Goal: Task Accomplishment & Management: Complete application form

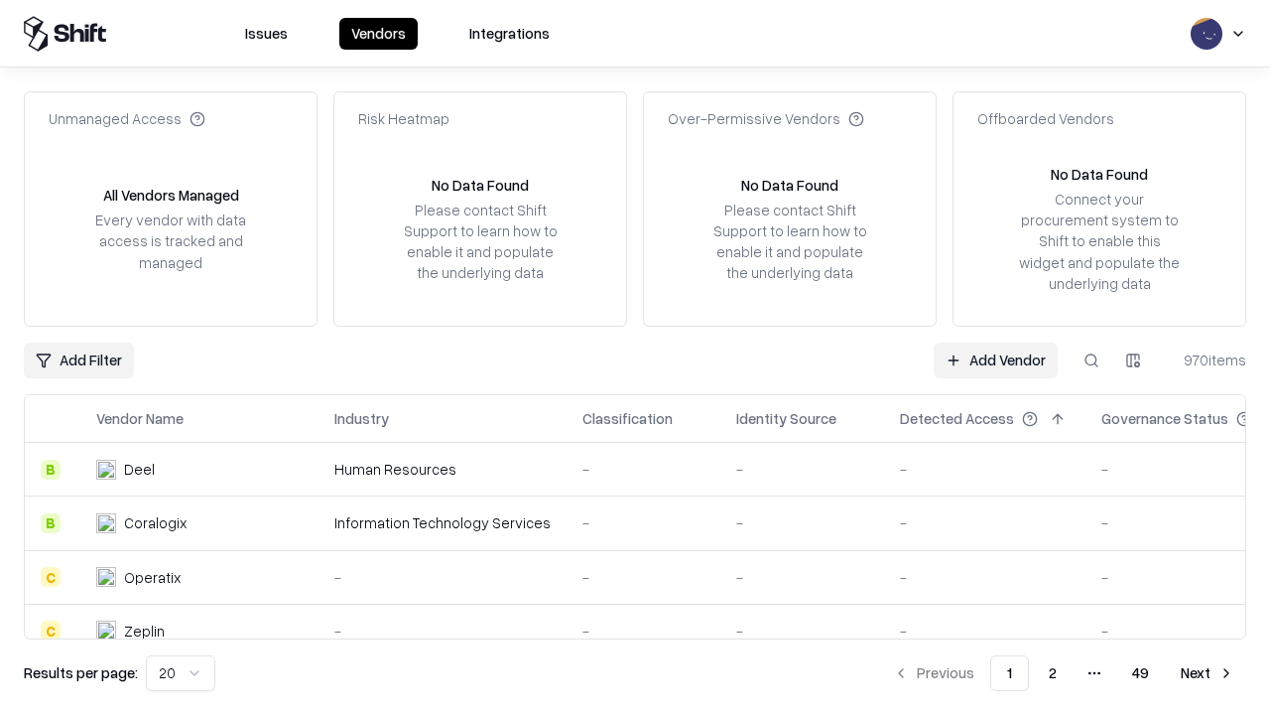
click at [996, 359] on link "Add Vendor" at bounding box center [996, 360] width 124 height 36
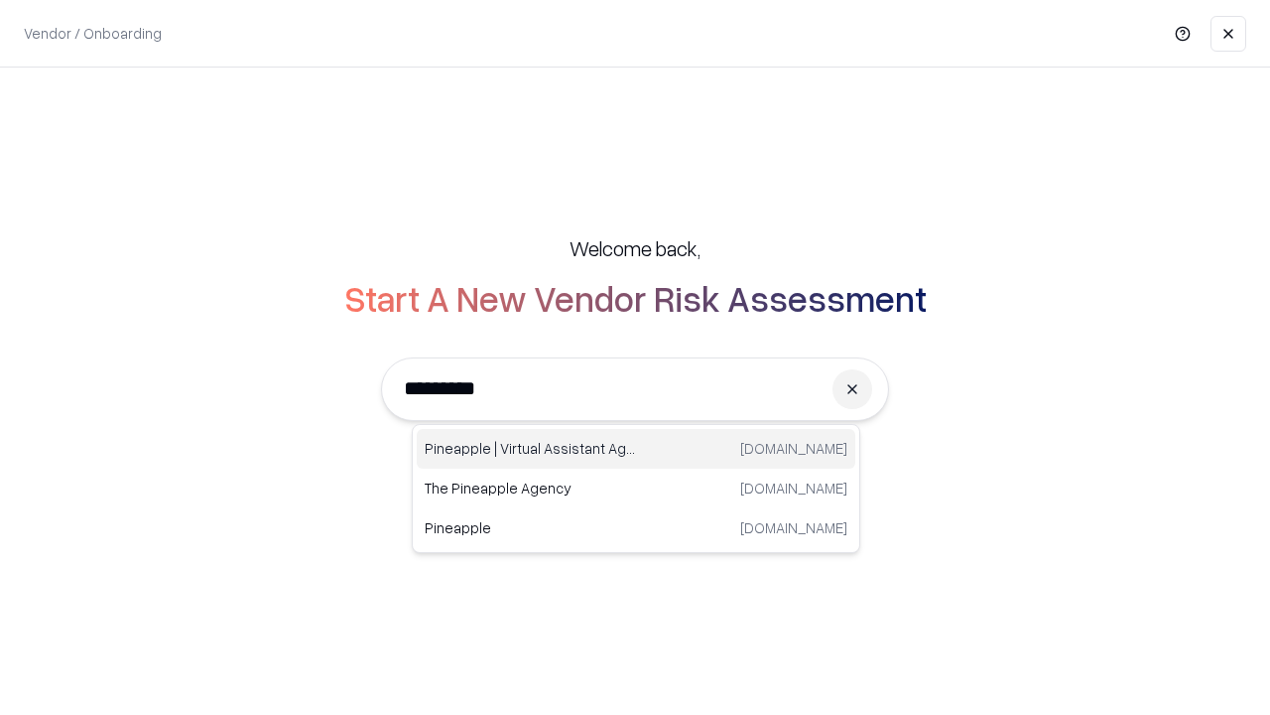
click at [636, 449] on div "Pineapple | Virtual Assistant Agency [DOMAIN_NAME]" at bounding box center [636, 449] width 439 height 40
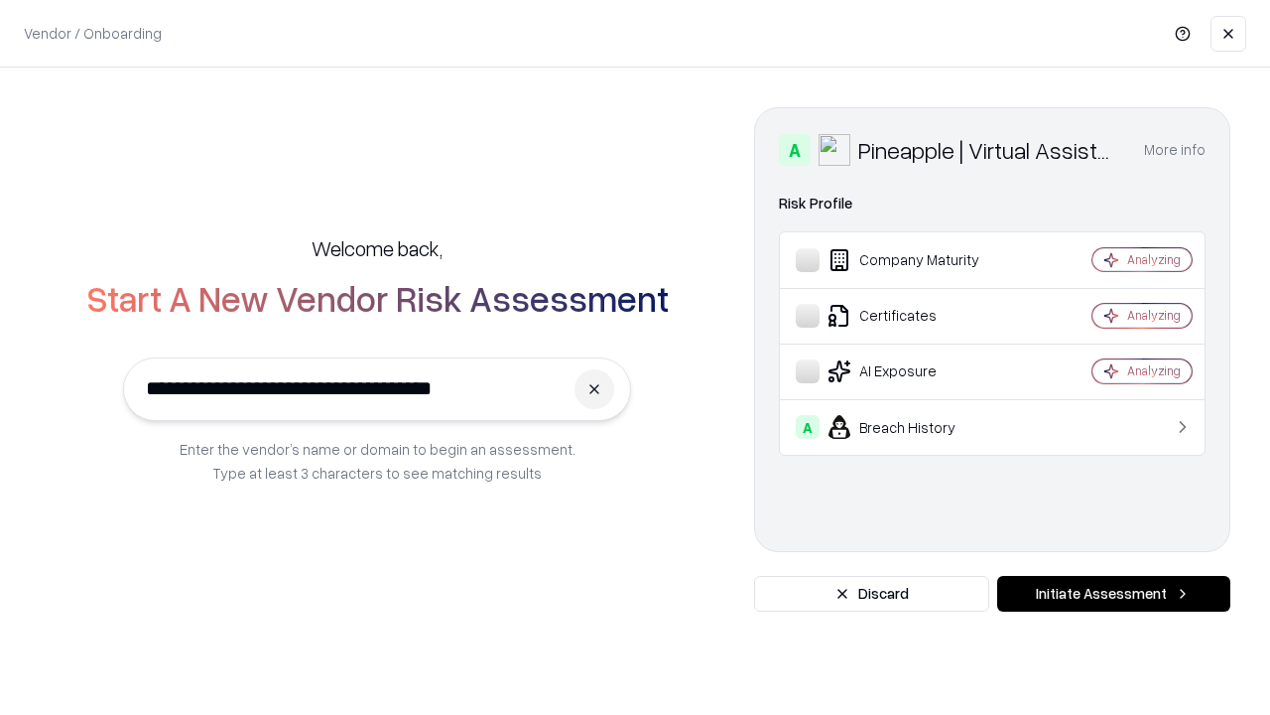
type input "**********"
click at [1114, 594] on button "Initiate Assessment" at bounding box center [1114, 594] width 233 height 36
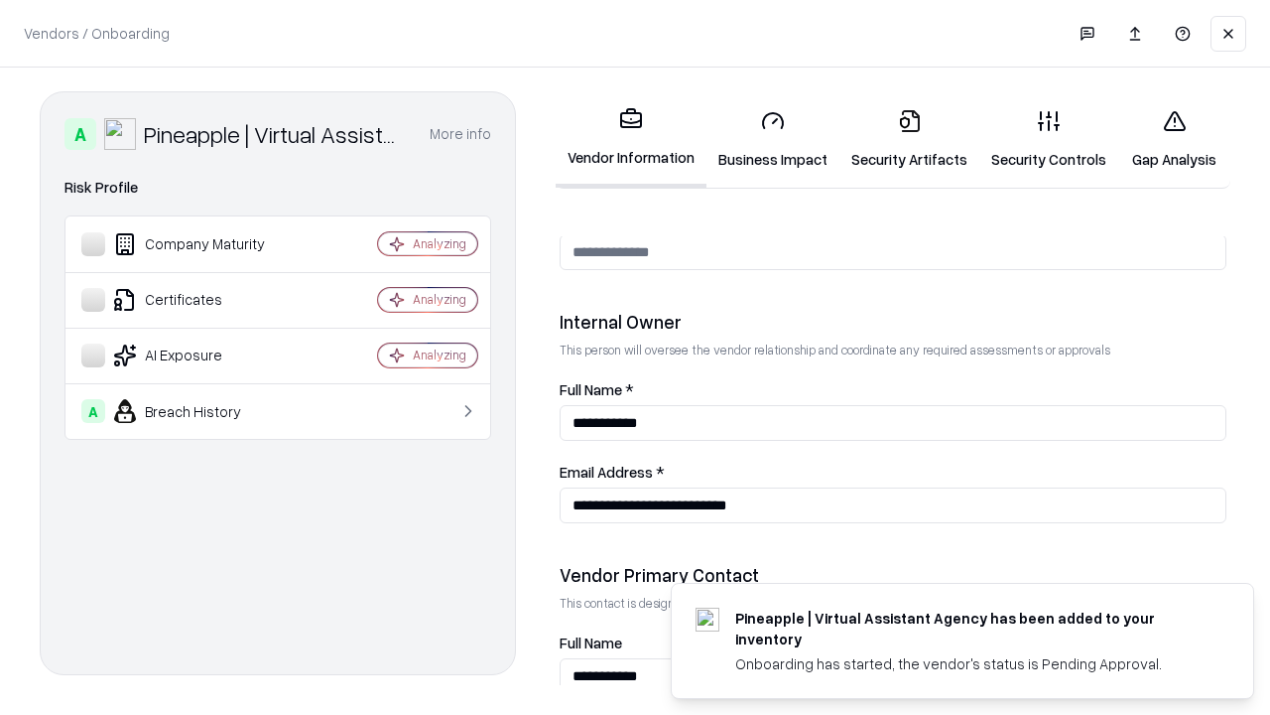
scroll to position [1028, 0]
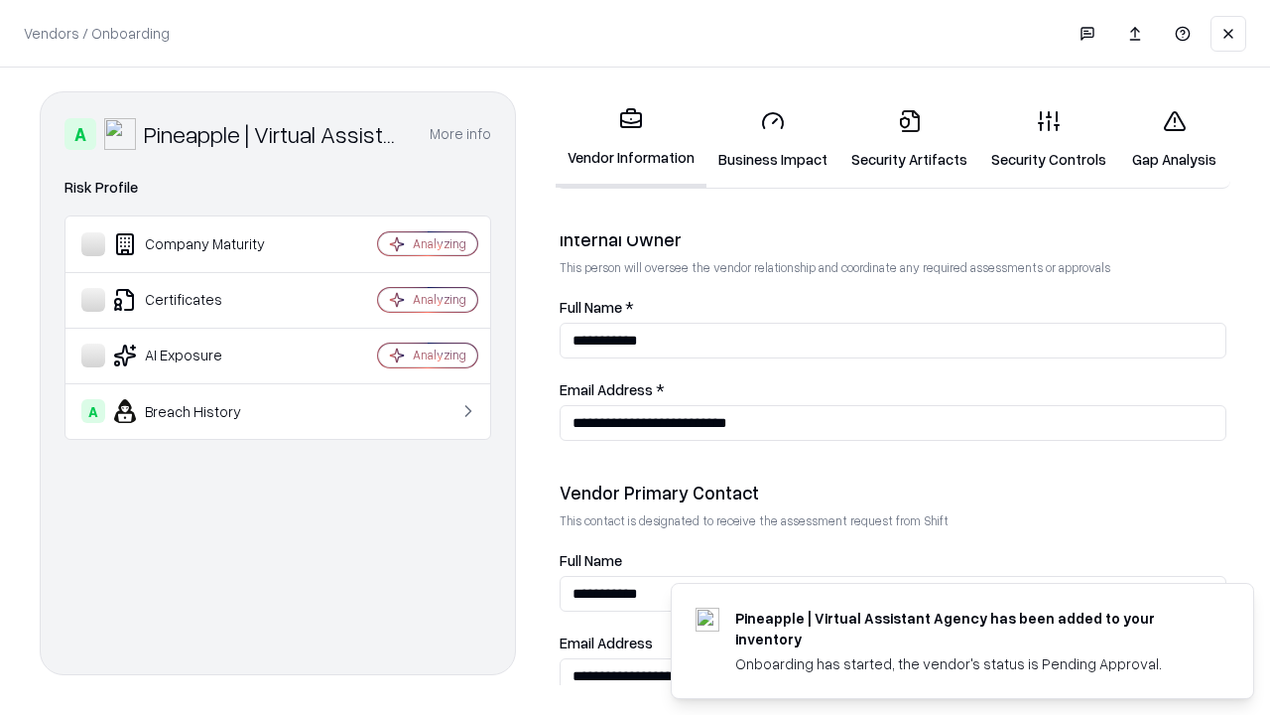
click at [909, 139] on link "Security Artifacts" at bounding box center [910, 139] width 140 height 92
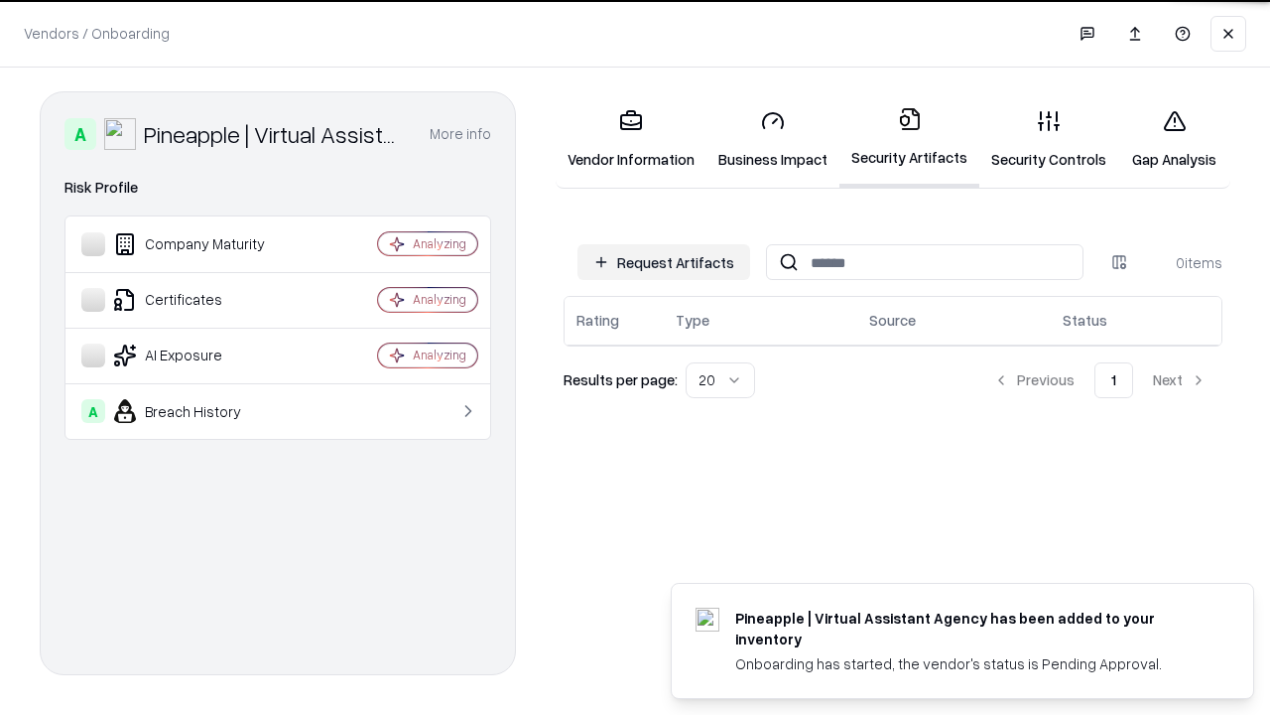
click at [664, 262] on button "Request Artifacts" at bounding box center [664, 262] width 173 height 36
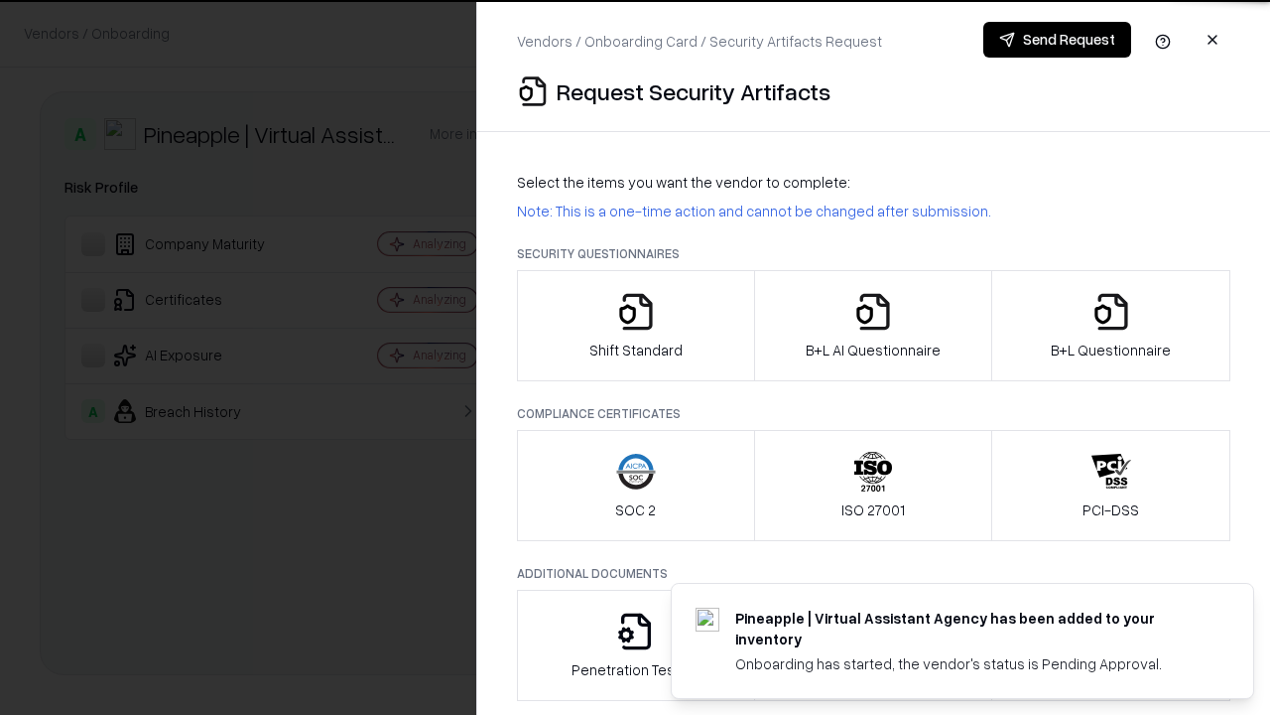
click at [1111, 326] on icon "button" at bounding box center [1112, 312] width 40 height 40
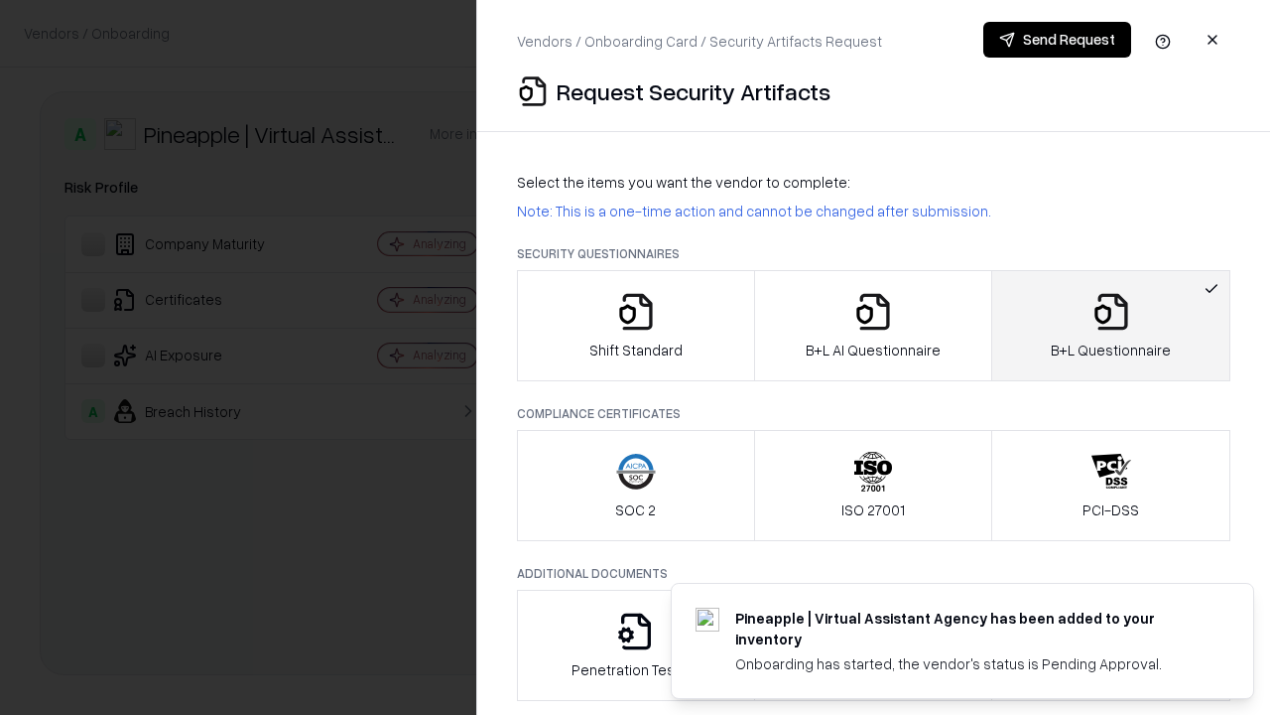
click at [872, 326] on icon "button" at bounding box center [874, 312] width 40 height 40
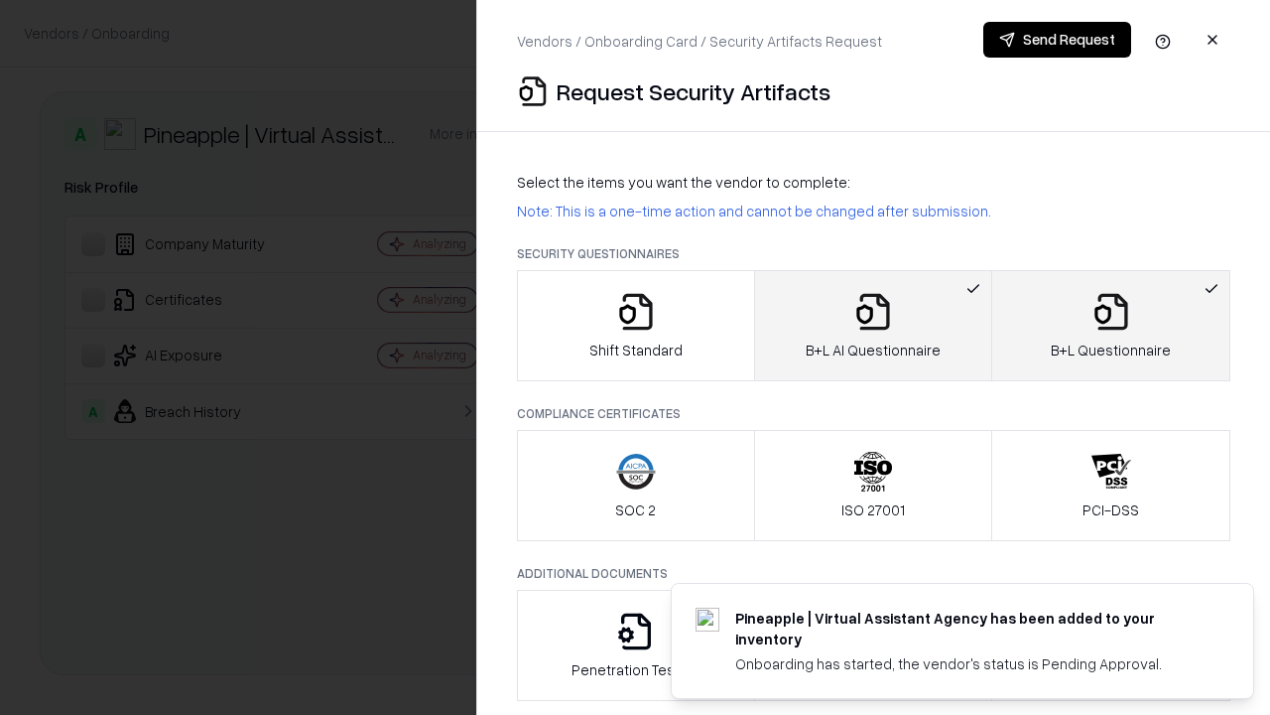
click at [1057, 40] on button "Send Request" at bounding box center [1058, 40] width 148 height 36
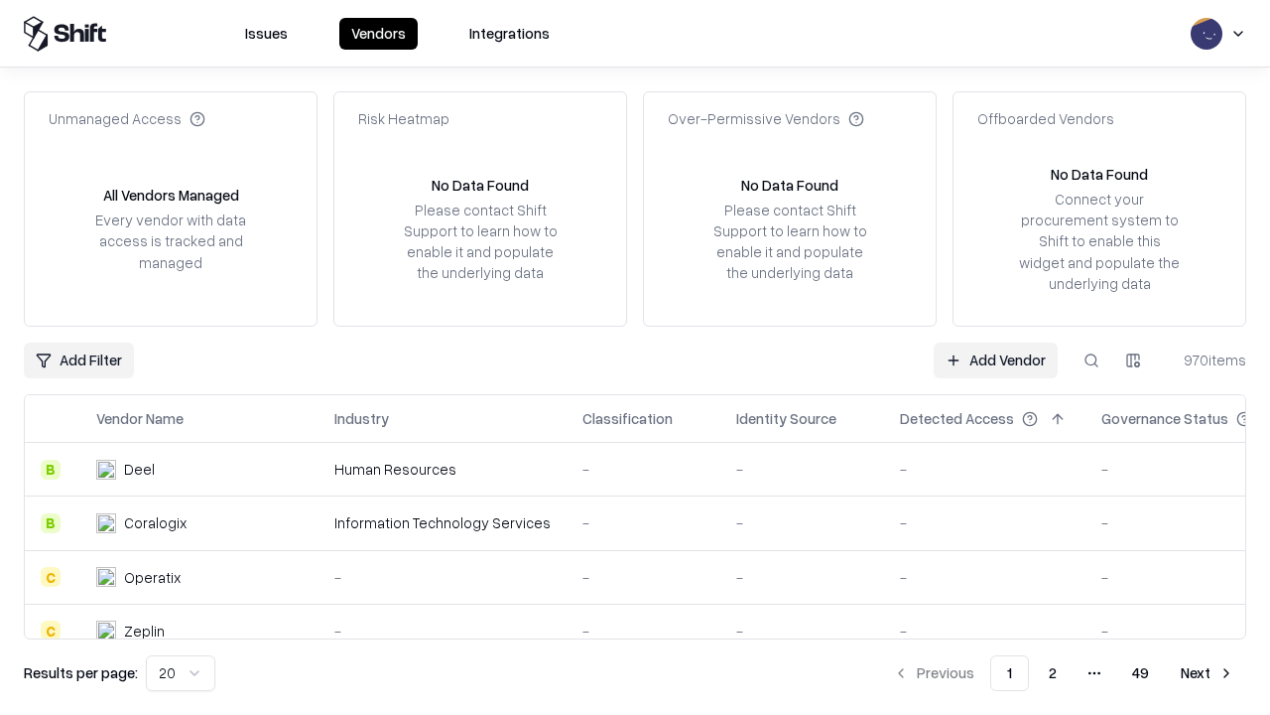
click at [1092, 359] on button at bounding box center [1092, 360] width 36 height 36
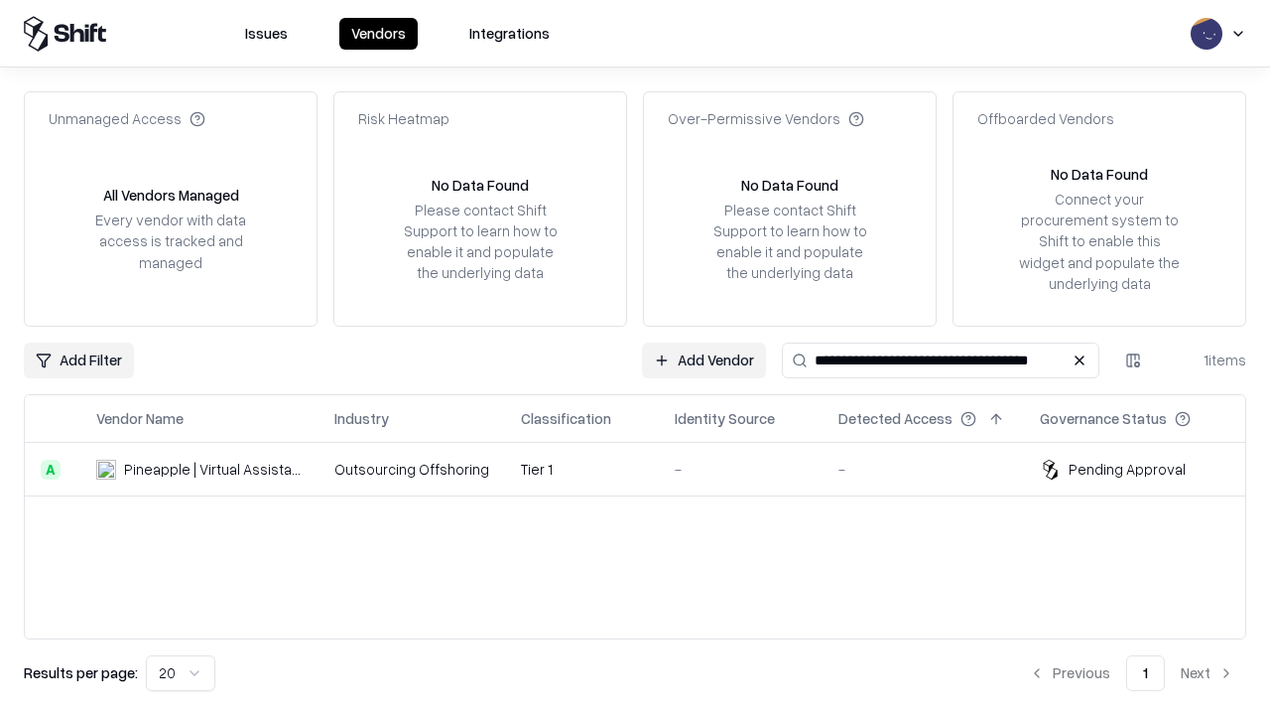
type input "**********"
click at [647, 468] on td "Tier 1" at bounding box center [582, 470] width 154 height 54
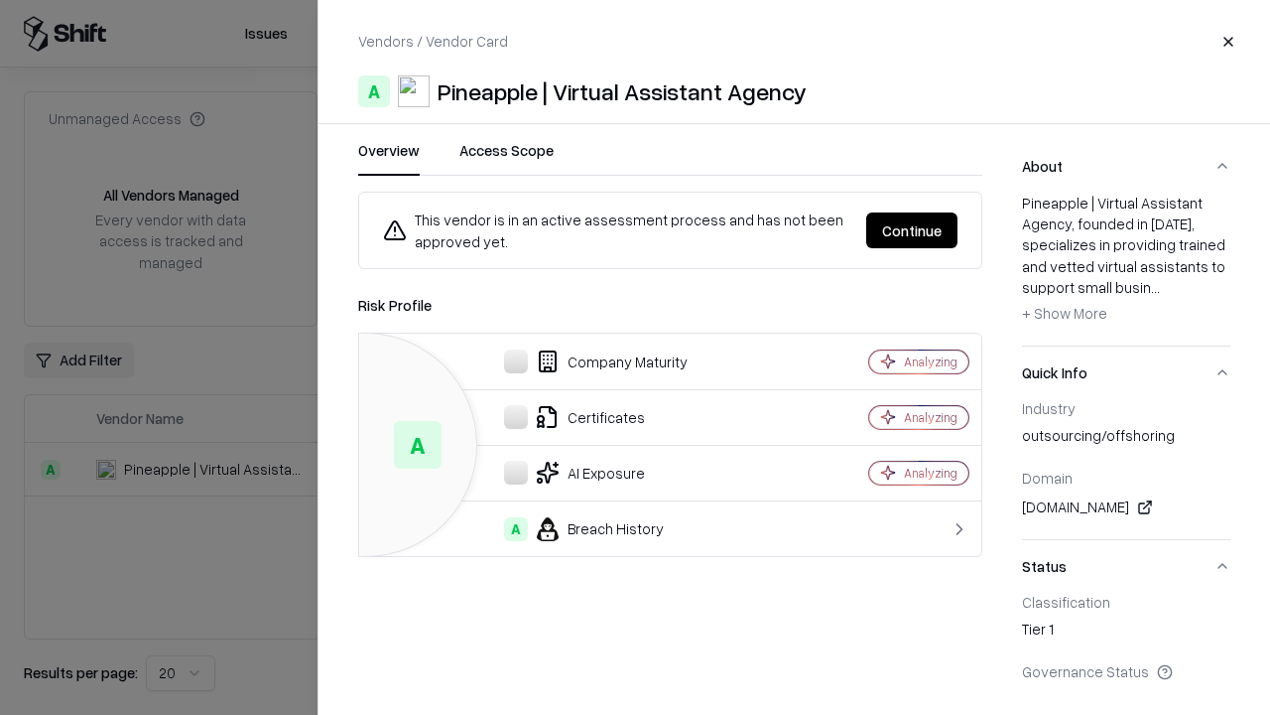
click at [912, 230] on button "Continue" at bounding box center [911, 230] width 91 height 36
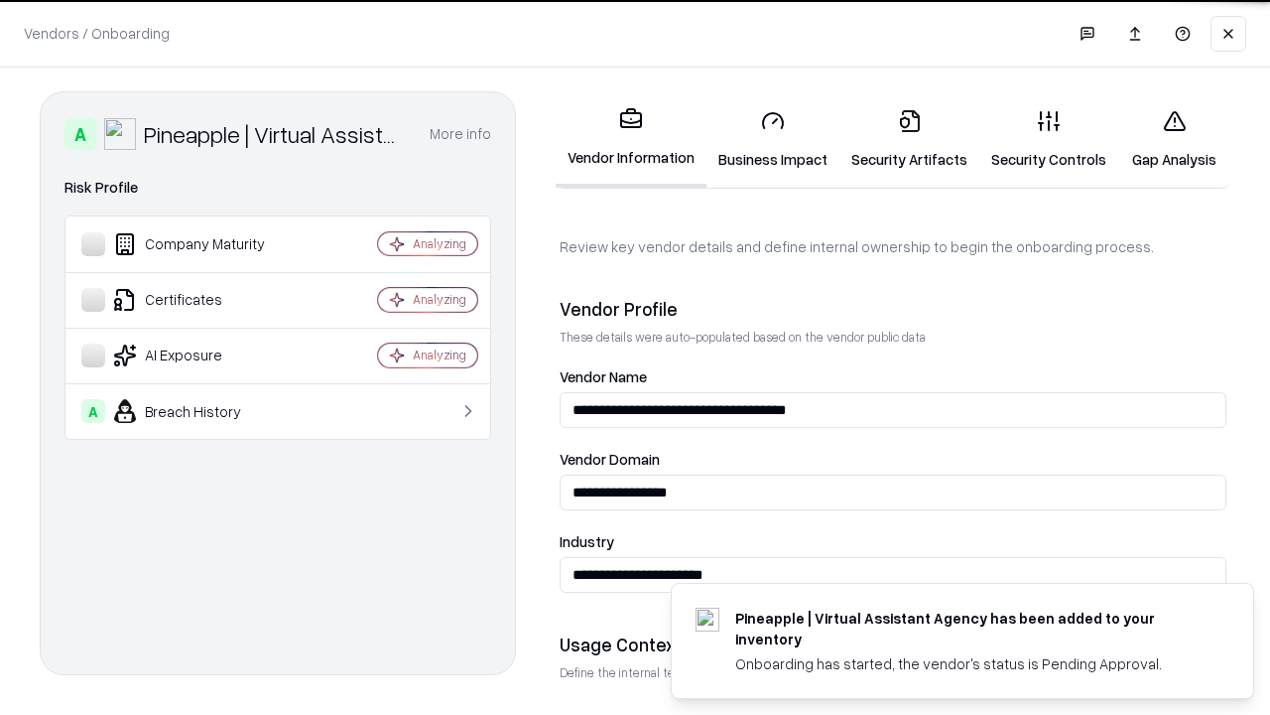
click at [909, 139] on link "Security Artifacts" at bounding box center [910, 139] width 140 height 92
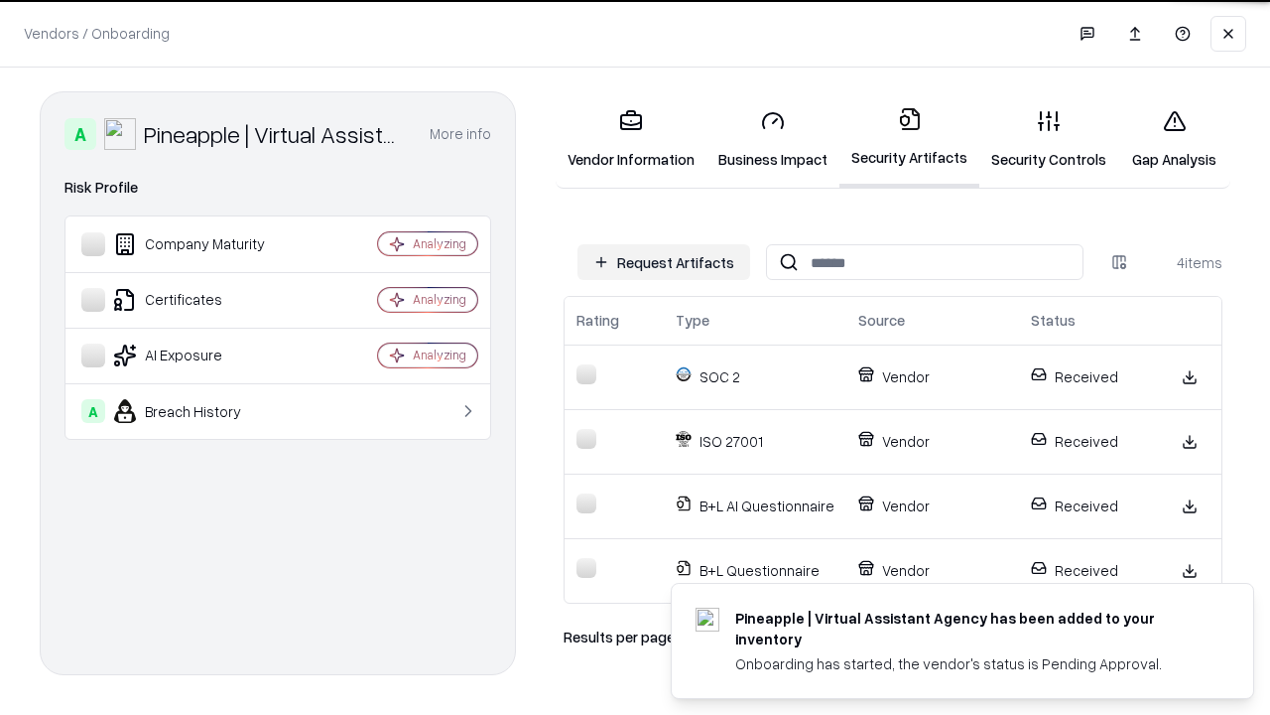
click at [1174, 139] on link "Gap Analysis" at bounding box center [1175, 139] width 112 height 92
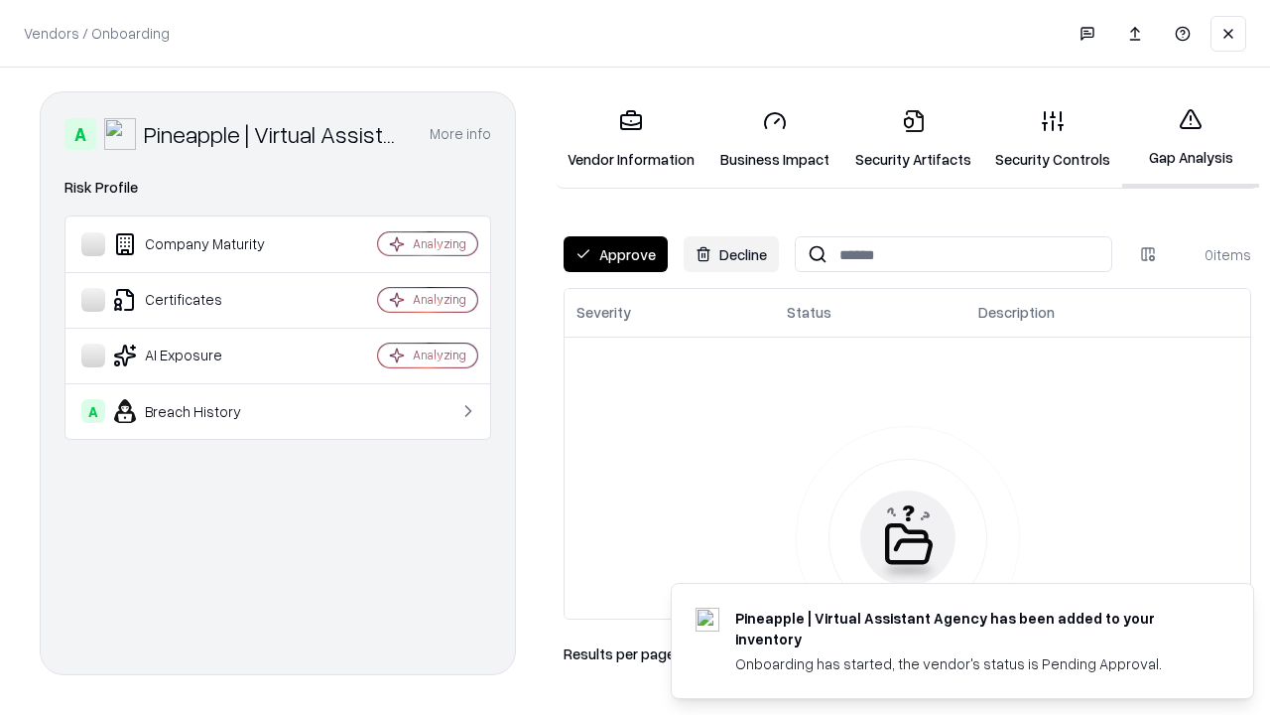
click at [615, 254] on button "Approve" at bounding box center [616, 254] width 104 height 36
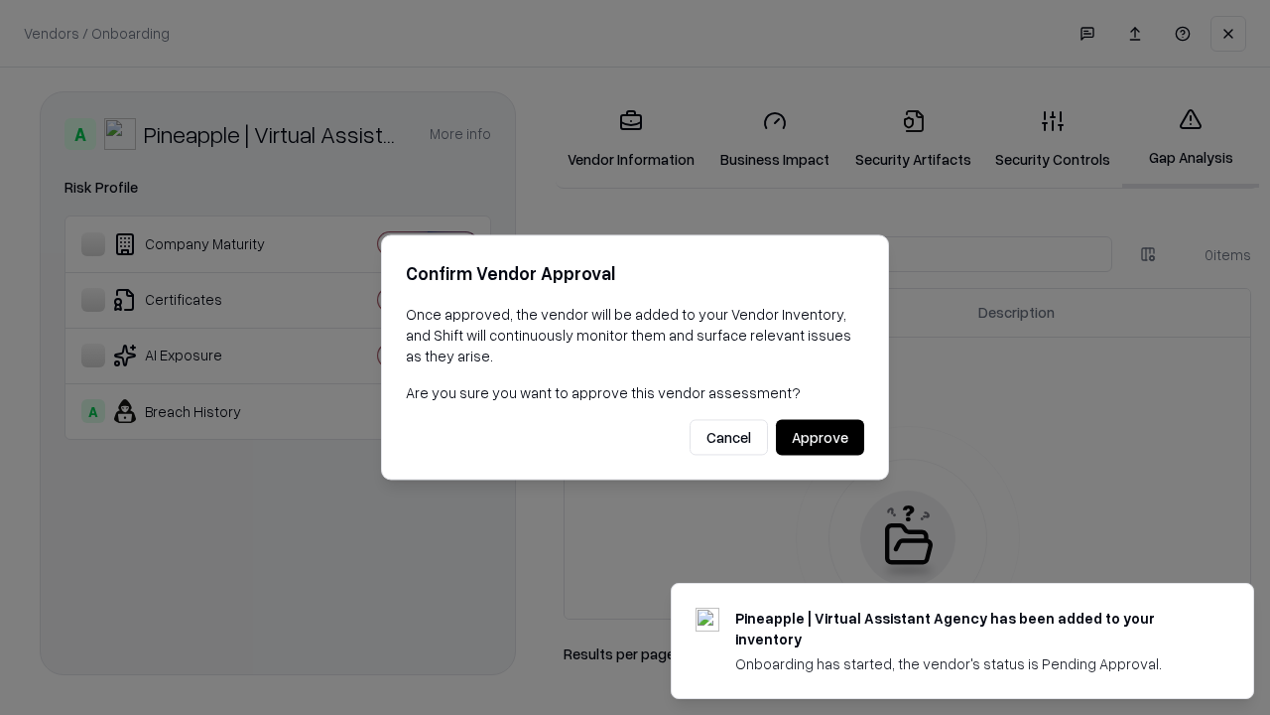
click at [820, 437] on button "Approve" at bounding box center [820, 438] width 88 height 36
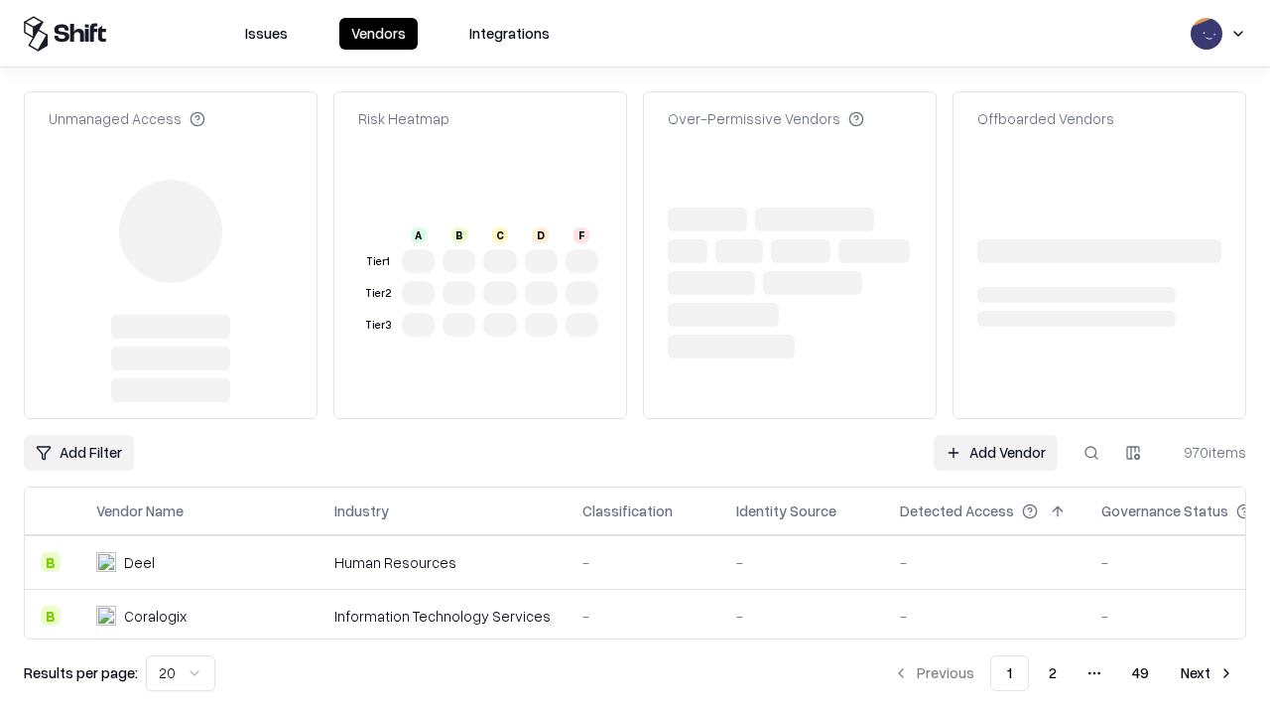
type input "**********"
click at [996, 435] on link "Add Vendor" at bounding box center [996, 453] width 124 height 36
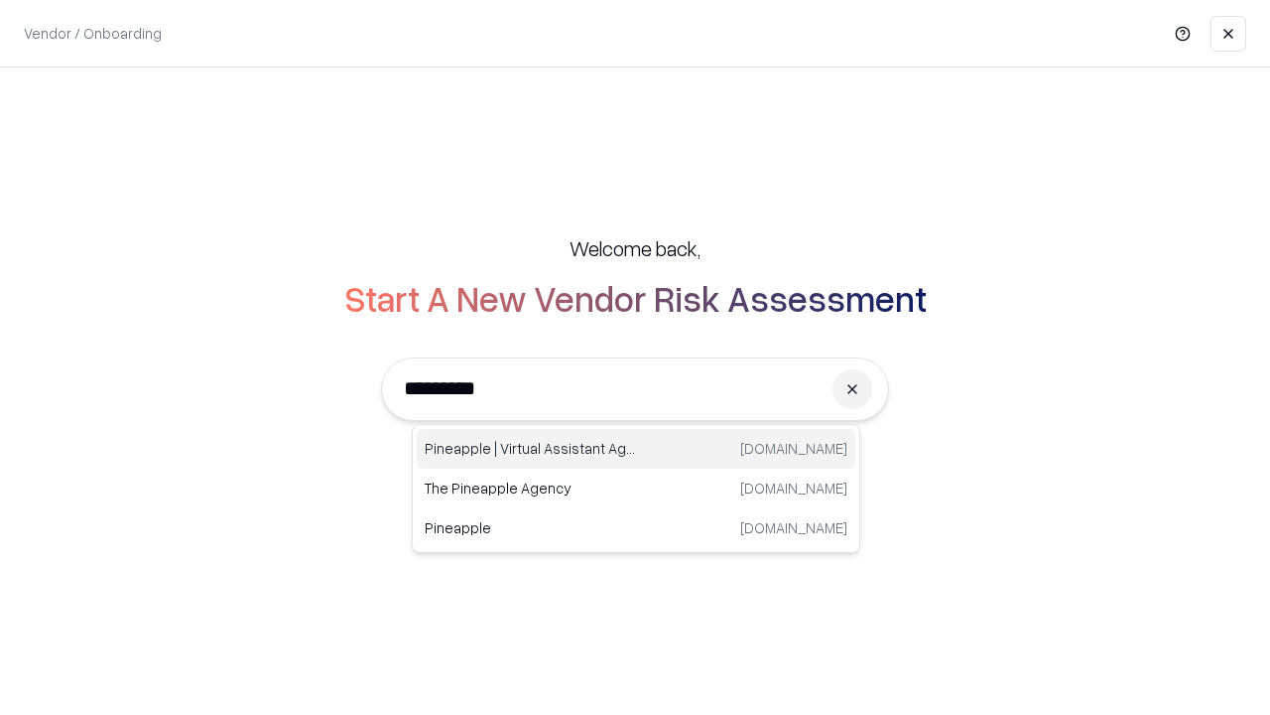
click at [636, 449] on div "Pineapple | Virtual Assistant Agency [DOMAIN_NAME]" at bounding box center [636, 449] width 439 height 40
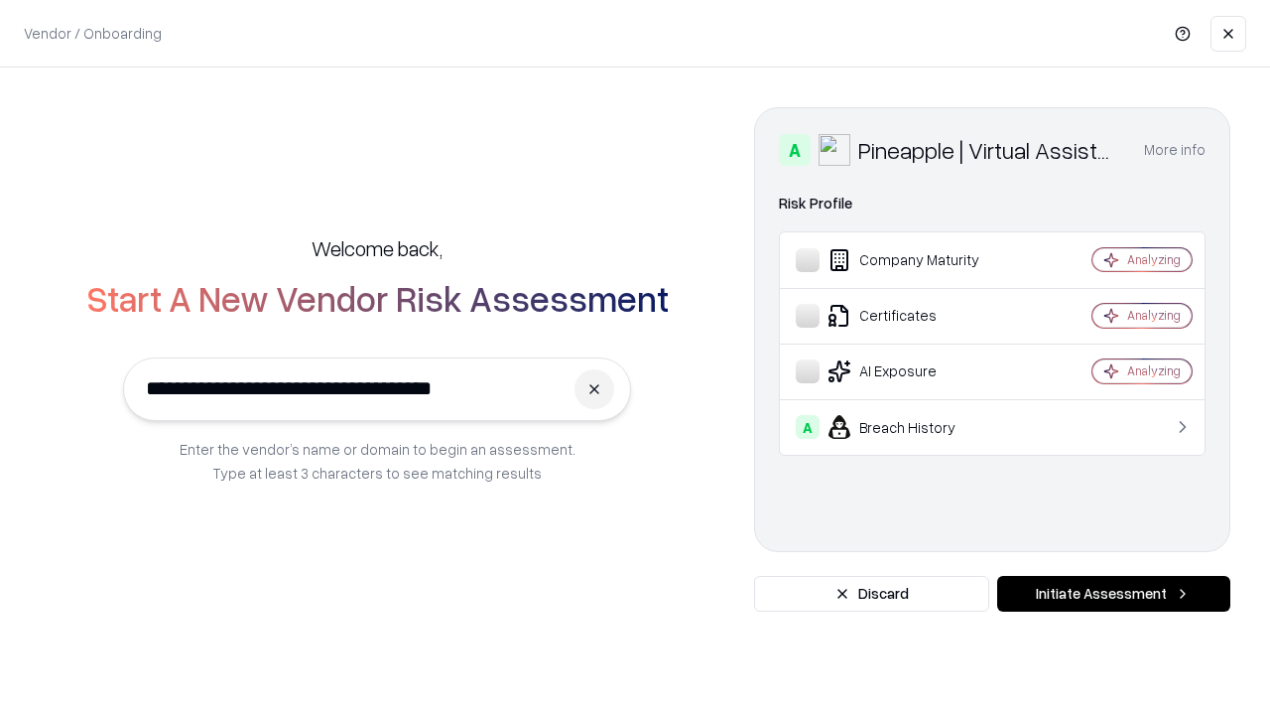
type input "**********"
click at [1114, 594] on button "Initiate Assessment" at bounding box center [1114, 594] width 233 height 36
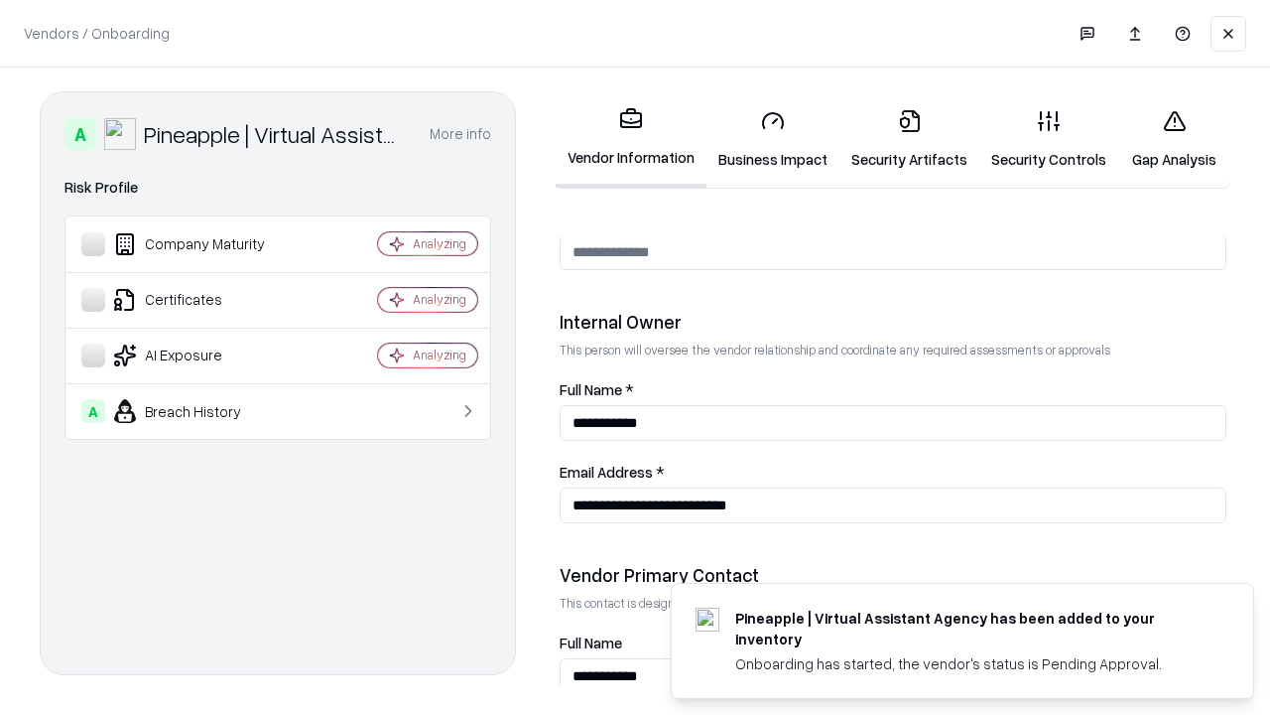
scroll to position [1028, 0]
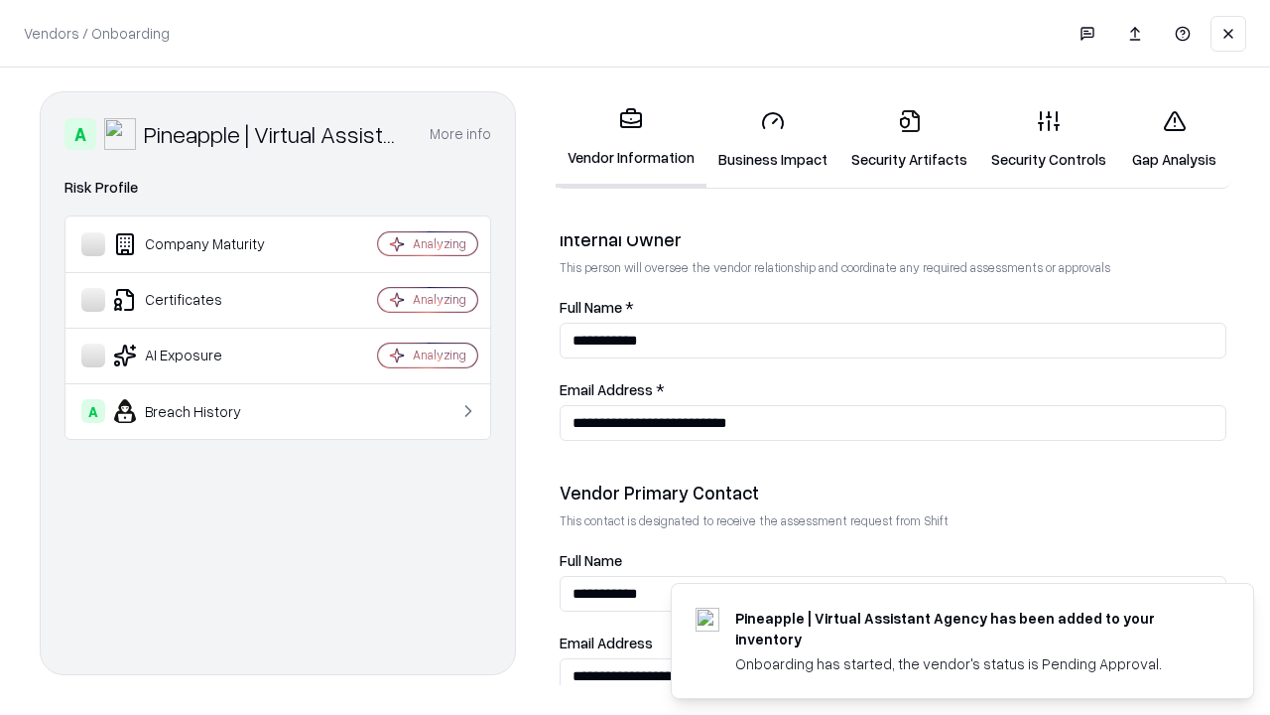
click at [1174, 139] on link "Gap Analysis" at bounding box center [1175, 139] width 112 height 92
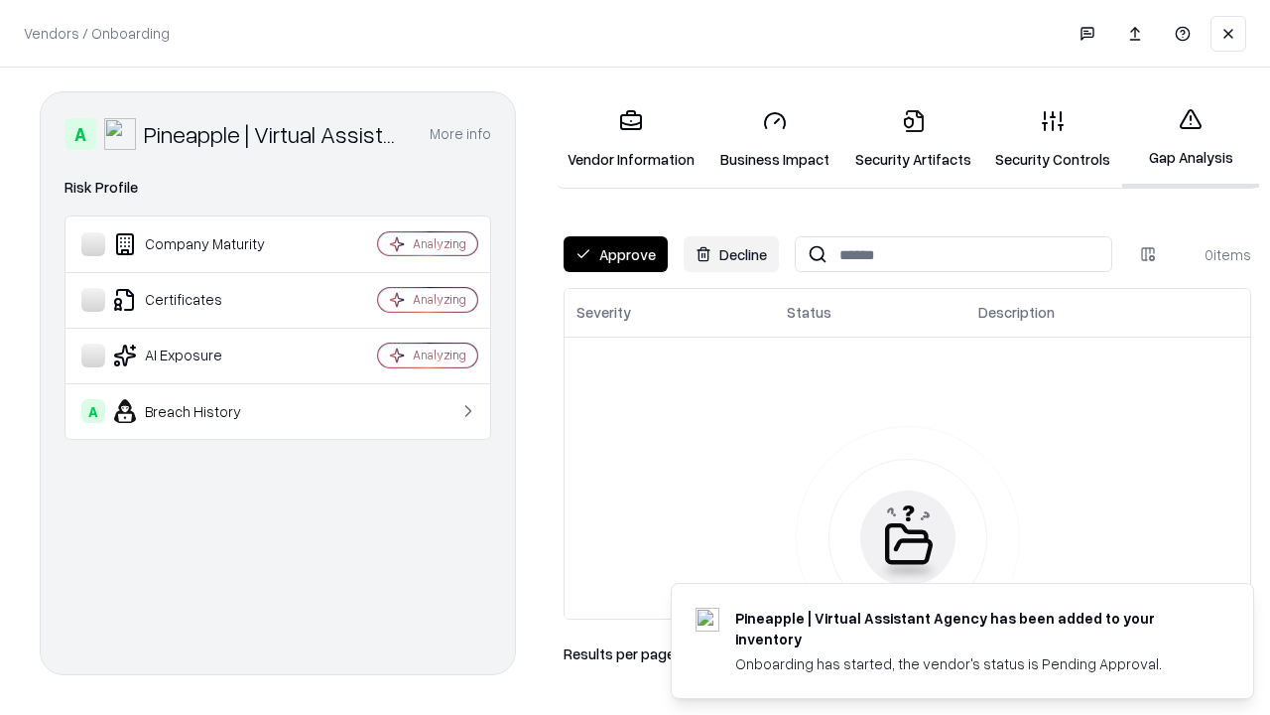
click at [615, 254] on button "Approve" at bounding box center [616, 254] width 104 height 36
